Goal: Find specific page/section: Find specific page/section

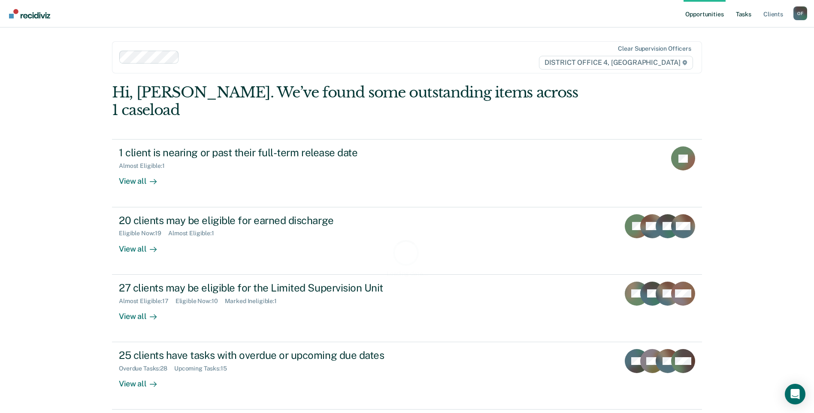
click at [747, 19] on link "Tasks" at bounding box center [743, 13] width 19 height 27
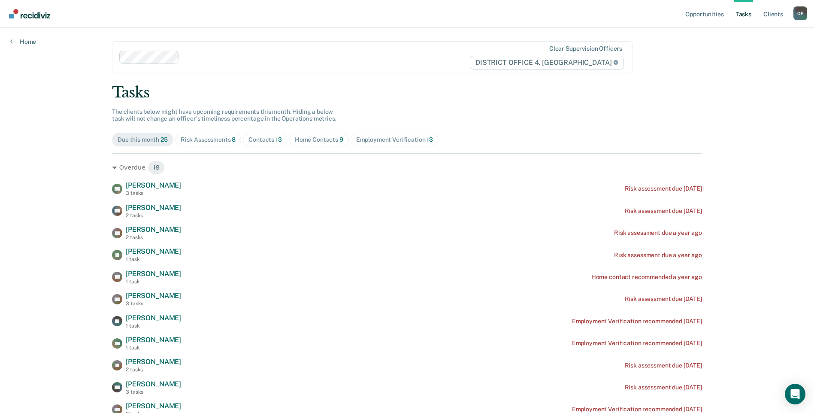
click at [305, 142] on div "Home Contacts 9" at bounding box center [319, 139] width 48 height 7
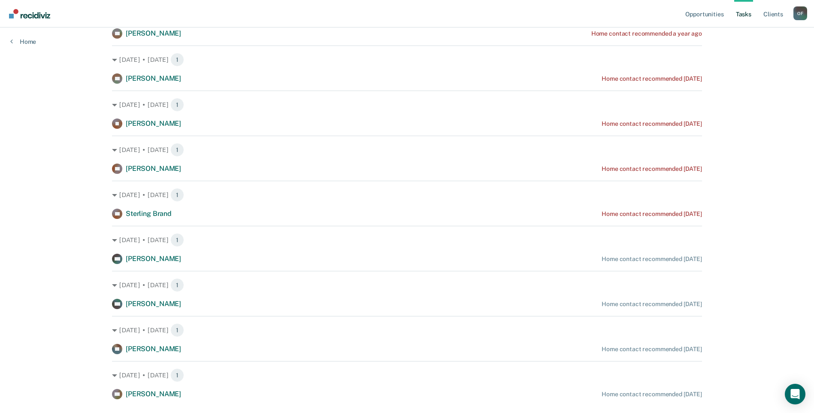
scroll to position [173, 0]
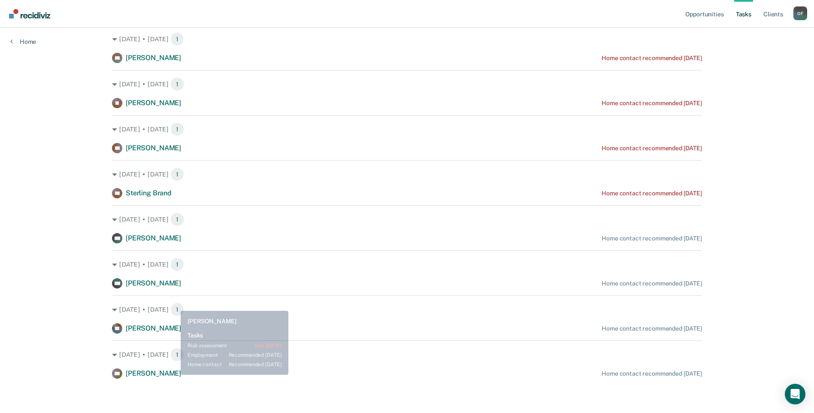
click at [174, 372] on span "[PERSON_NAME]" at bounding box center [153, 373] width 55 height 8
